Goal: Transaction & Acquisition: Purchase product/service

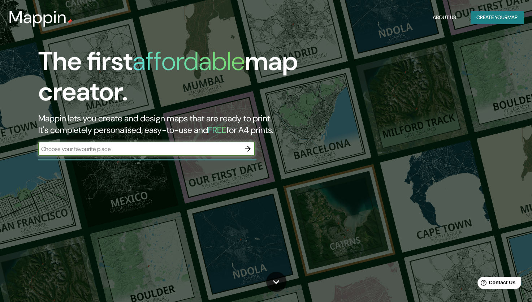
click at [208, 152] on input "text" at bounding box center [139, 149] width 202 height 8
type input "voscow"
click at [246, 147] on icon "button" at bounding box center [247, 148] width 9 height 9
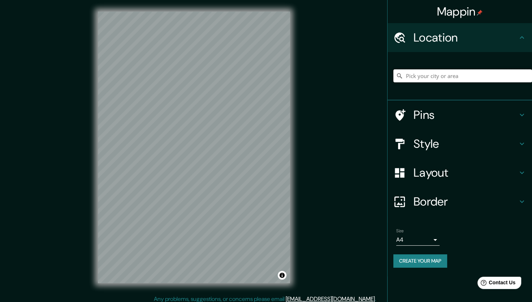
click at [416, 78] on input "Pick your city or area" at bounding box center [462, 75] width 139 height 13
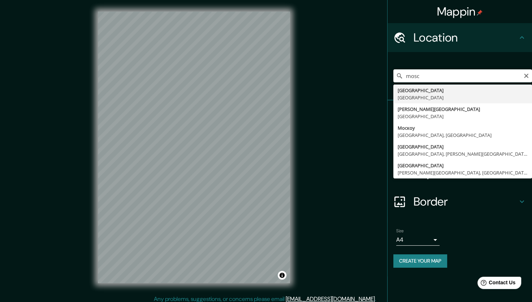
type input "[GEOGRAPHIC_DATA], [GEOGRAPHIC_DATA]"
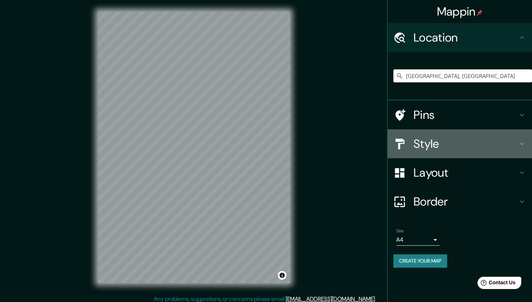
click at [419, 141] on h4 "Style" at bounding box center [465, 143] width 104 height 14
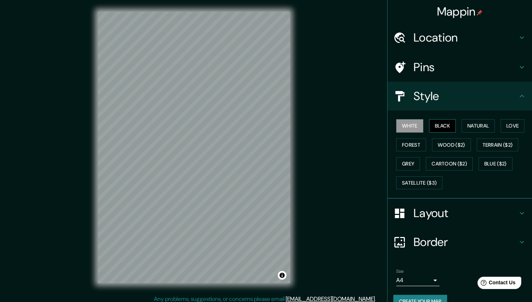
click at [438, 129] on button "Black" at bounding box center [442, 125] width 27 height 13
click at [418, 145] on button "Forest" at bounding box center [411, 144] width 30 height 13
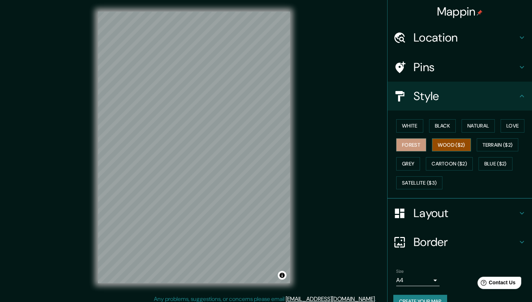
click at [447, 140] on button "Wood ($2)" at bounding box center [451, 144] width 39 height 13
click at [471, 123] on button "Natural" at bounding box center [477, 125] width 33 height 13
